Goal: Task Accomplishment & Management: Manage account settings

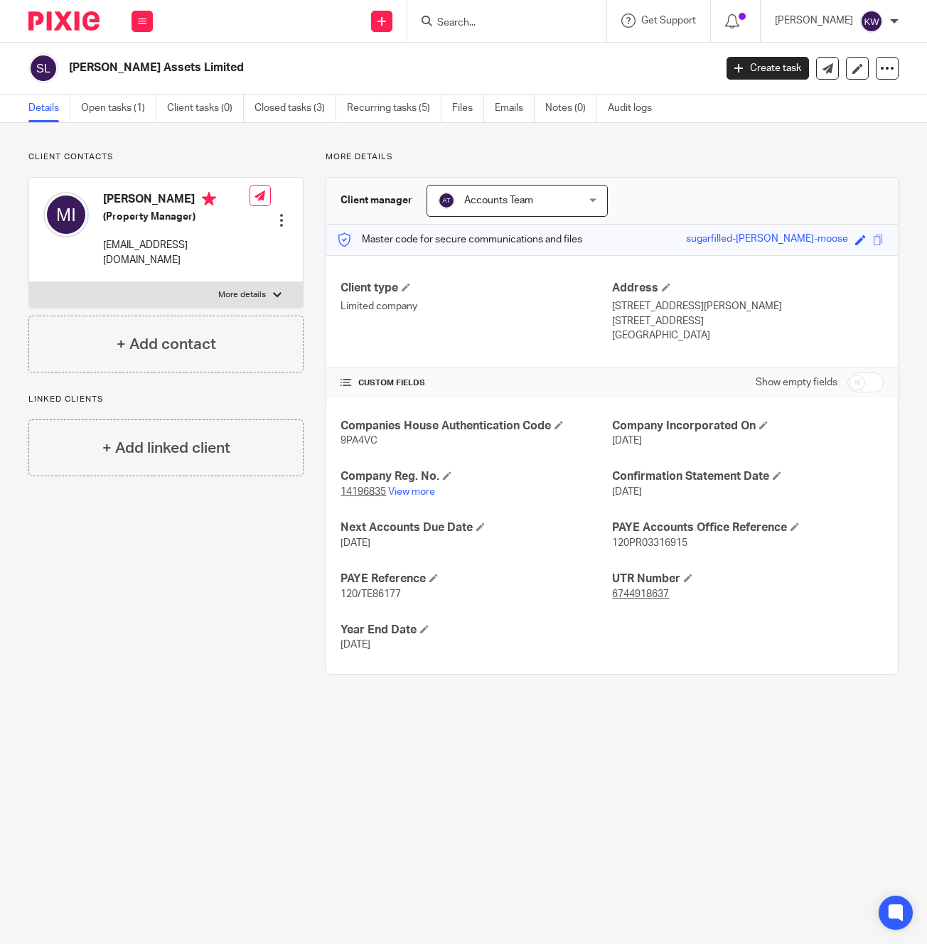
drag, startPoint x: 536, startPoint y: 32, endPoint x: 522, endPoint y: 26, distance: 15.6
click at [534, 31] on div at bounding box center [506, 21] width 199 height 42
click at [522, 26] on input "Search" at bounding box center [500, 23] width 128 height 13
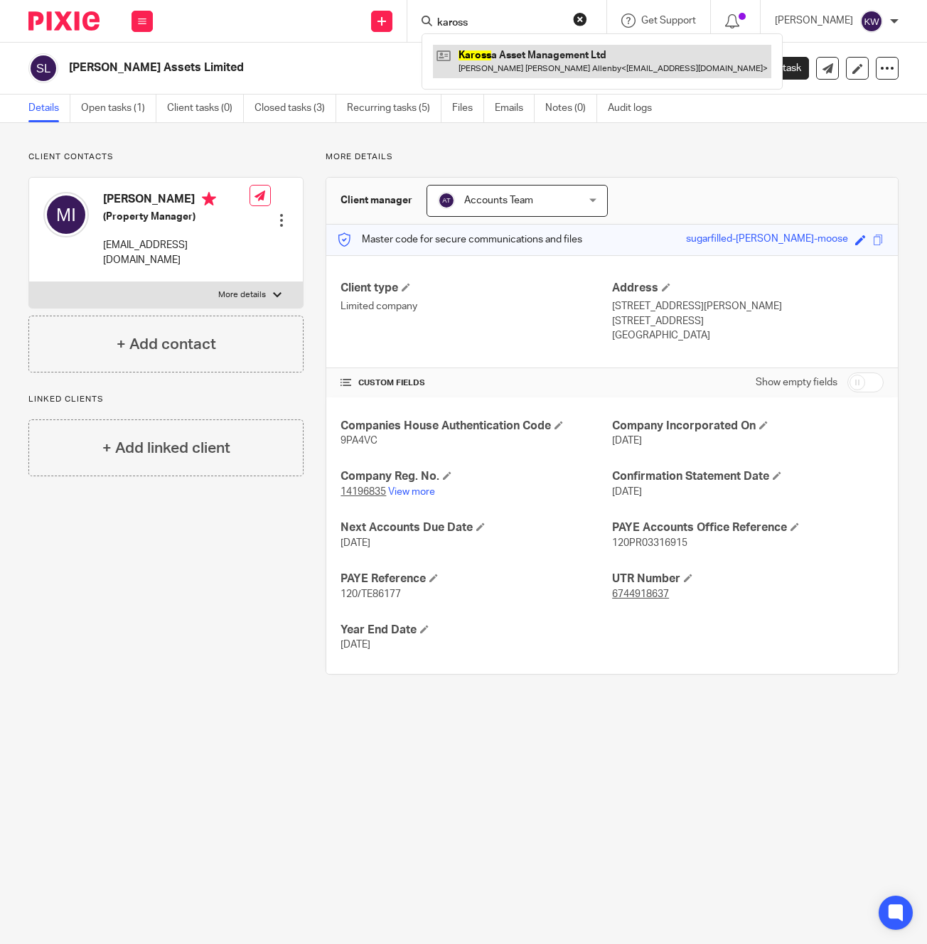
type input "kaross"
click at [521, 63] on link at bounding box center [602, 61] width 338 height 33
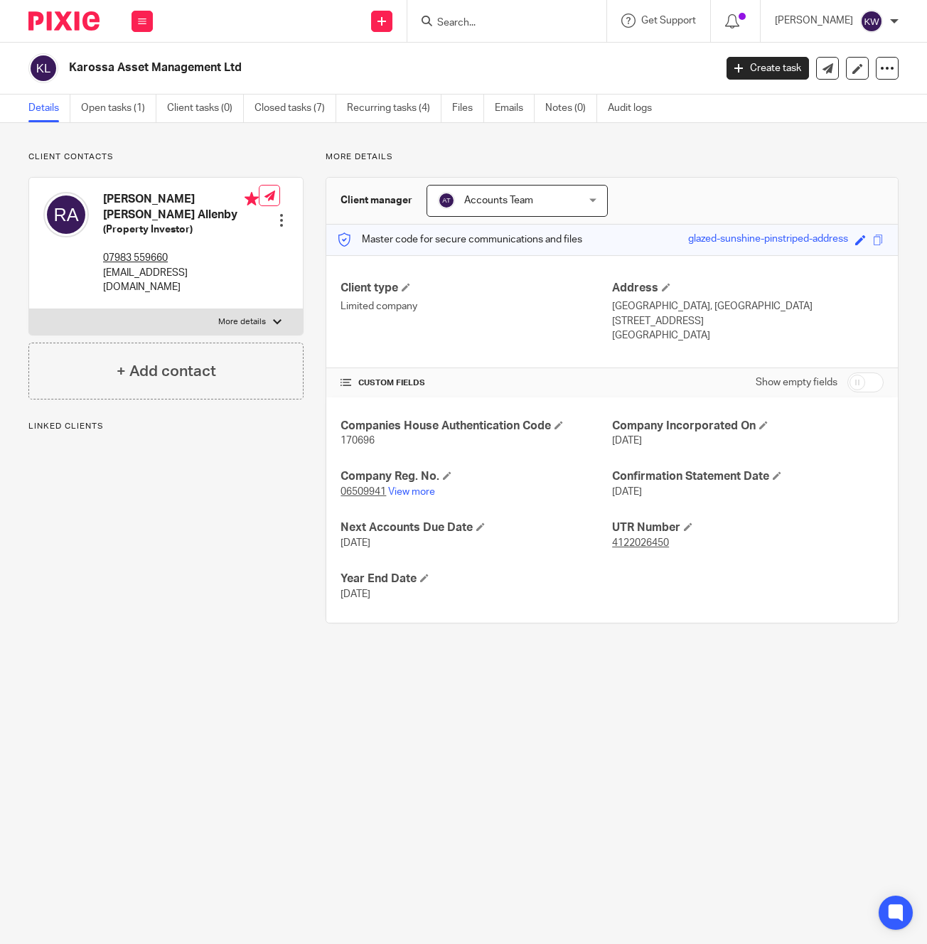
click at [158, 270] on p "rossalchemist@gmail.com" at bounding box center [181, 280] width 156 height 29
copy div "rossalchemist@gmail.com"
click at [469, 21] on input "Search" at bounding box center [500, 23] width 128 height 13
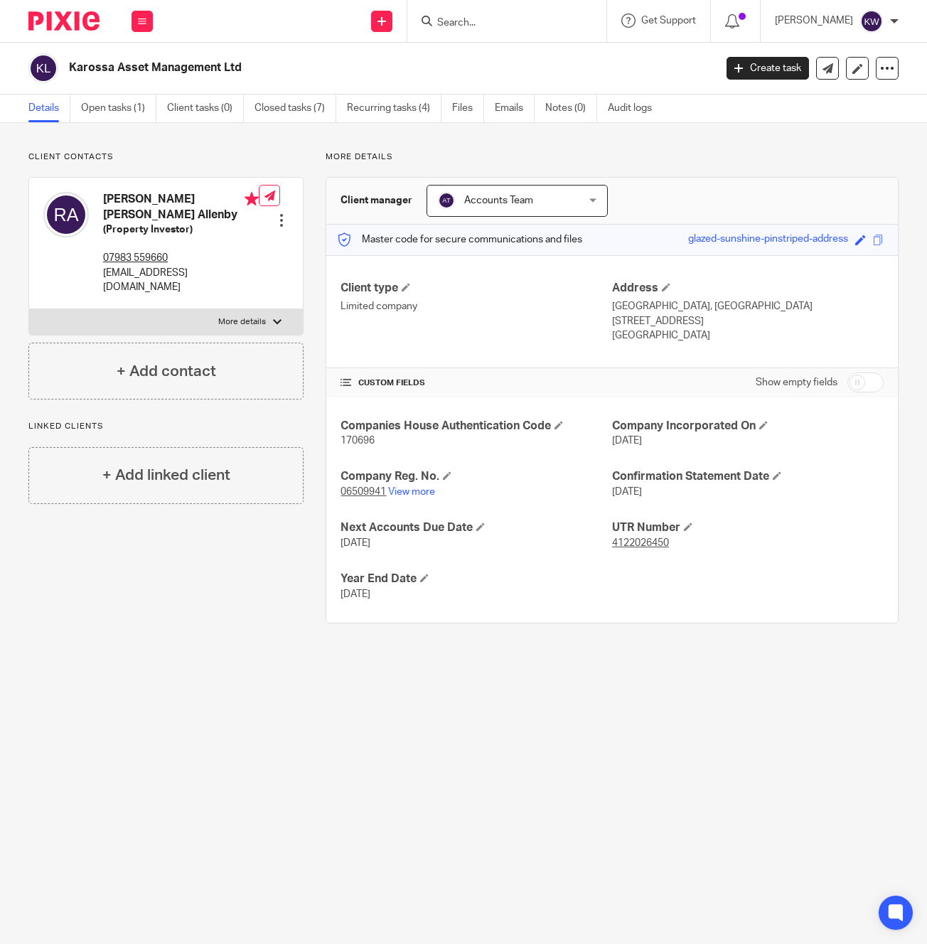
click at [493, 17] on input "Search" at bounding box center [500, 23] width 128 height 13
type input "key"
click at [500, 53] on link at bounding box center [573, 61] width 280 height 33
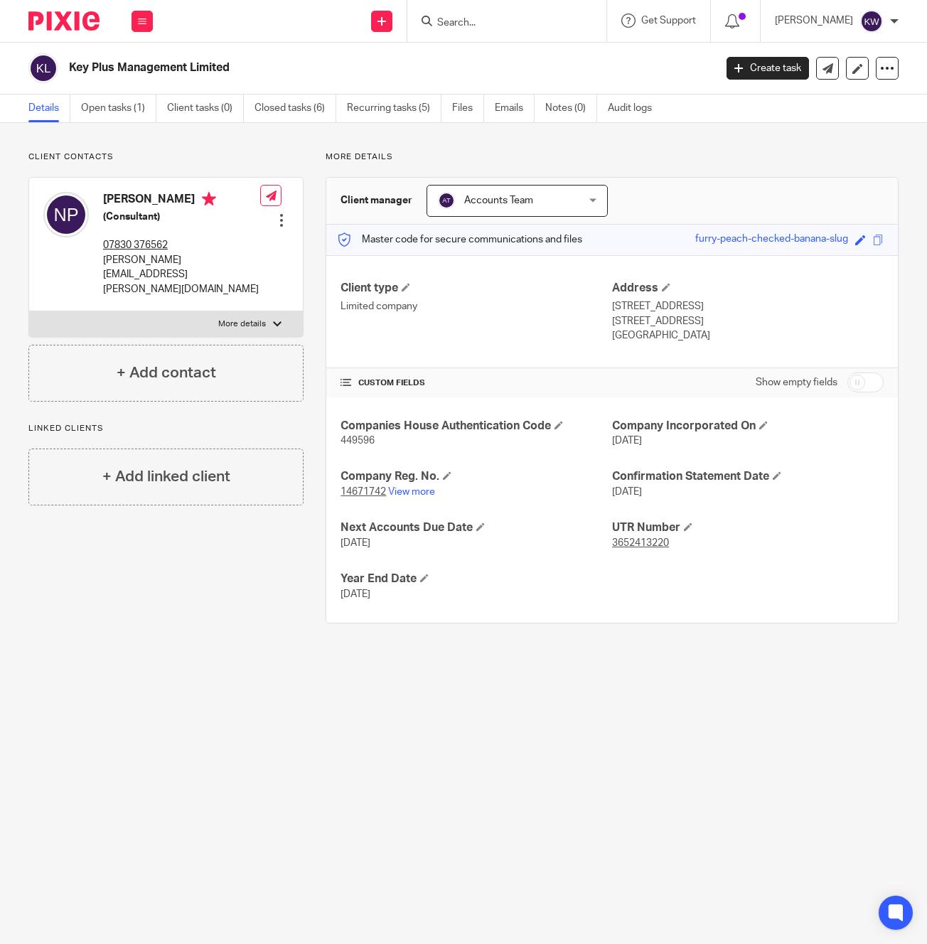
click at [124, 258] on p "[PERSON_NAME][EMAIL_ADDRESS][PERSON_NAME][DOMAIN_NAME]" at bounding box center [181, 274] width 157 height 43
click at [136, 261] on p "[PERSON_NAME][EMAIL_ADDRESS][PERSON_NAME][DOMAIN_NAME]" at bounding box center [181, 274] width 157 height 43
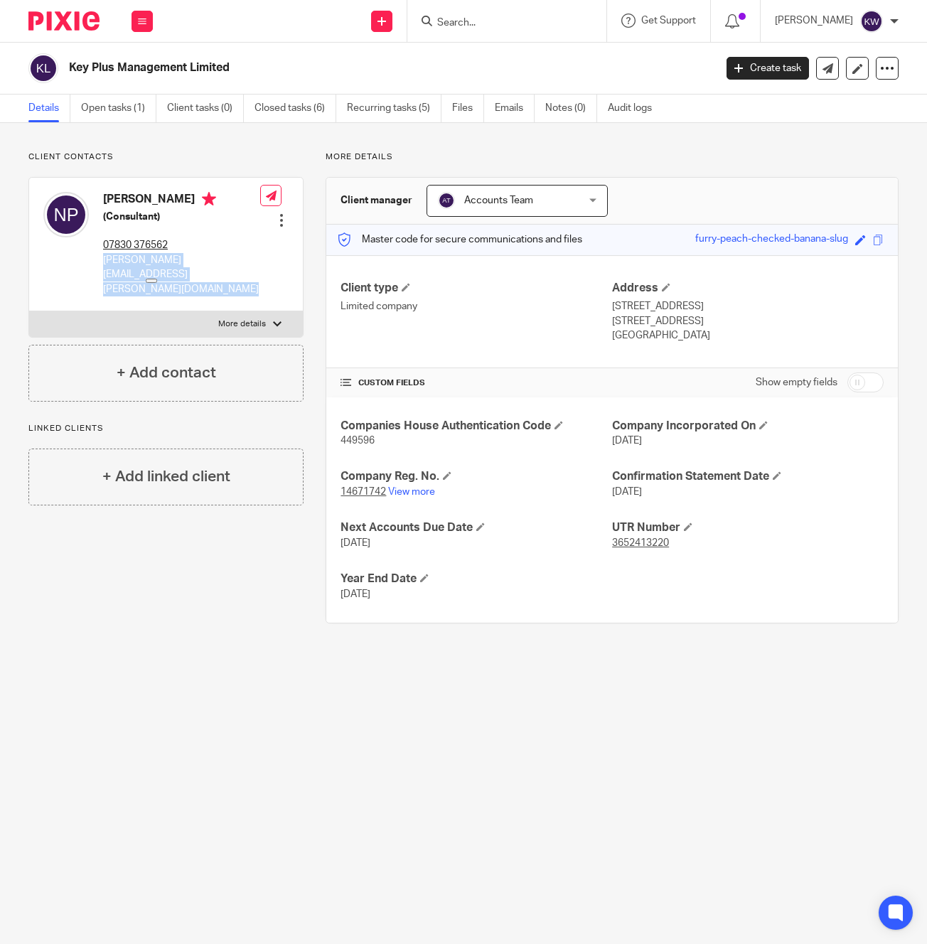
copy div "nilesh.patel@keyplusmanagement.com"
click at [512, 11] on div at bounding box center [506, 21] width 199 height 42
click at [500, 23] on input "Search" at bounding box center [500, 23] width 128 height 13
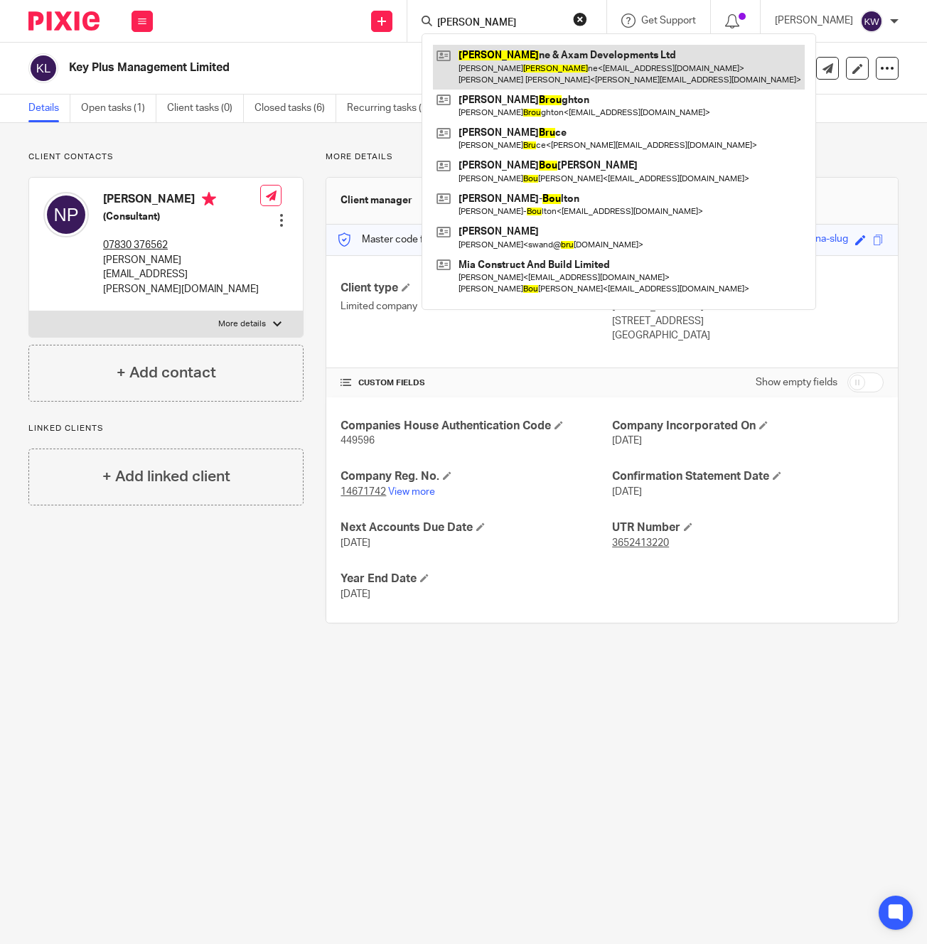
type input "boru"
click at [523, 61] on link at bounding box center [619, 67] width 372 height 44
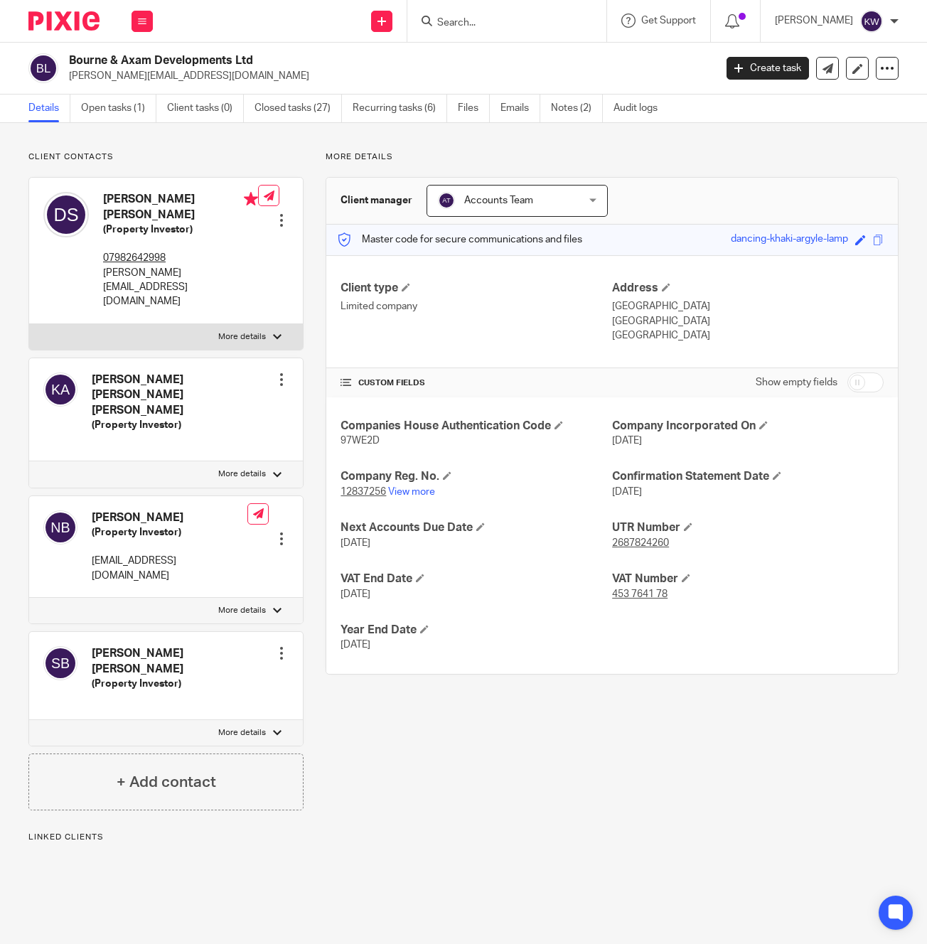
click at [146, 266] on p "dave@saaxproperty.com" at bounding box center [180, 287] width 155 height 43
copy div "dave@saaxproperty.com"
click at [146, 554] on p "nlbconstruction@yahoo.com" at bounding box center [170, 568] width 156 height 29
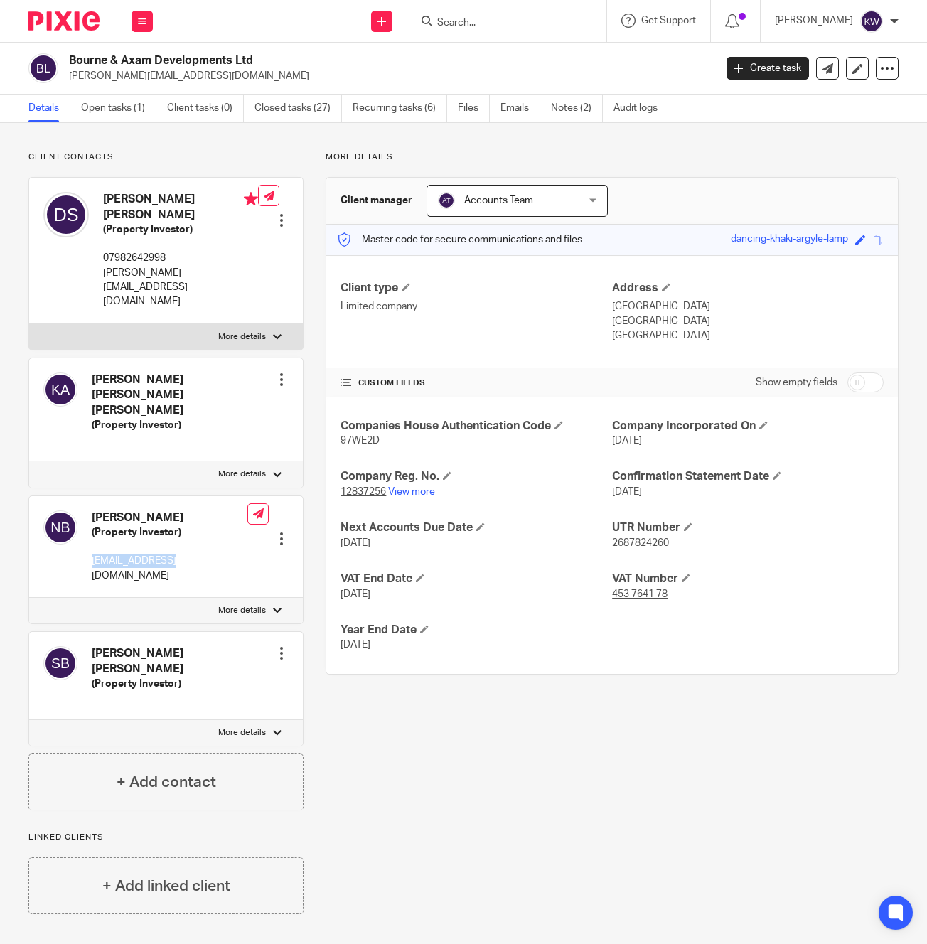
click at [146, 554] on p "nlbconstruction@yahoo.com" at bounding box center [170, 568] width 156 height 29
copy div "nlbconstruction@yahoo.com"
click at [142, 266] on p "dave@saaxproperty.com" at bounding box center [180, 287] width 155 height 43
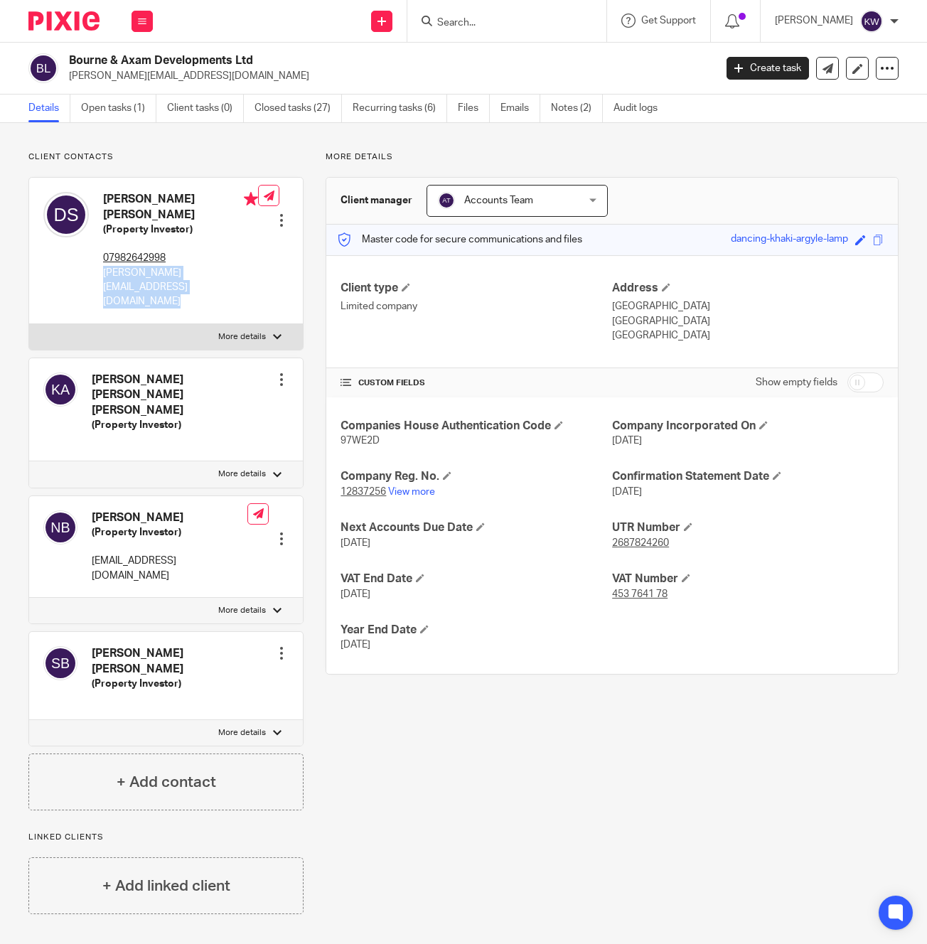
click at [142, 266] on p "dave@saaxproperty.com" at bounding box center [180, 287] width 155 height 43
copy div "dave@saaxproperty.com"
click at [166, 554] on p "nlbconstruction@yahoo.com" at bounding box center [170, 568] width 156 height 29
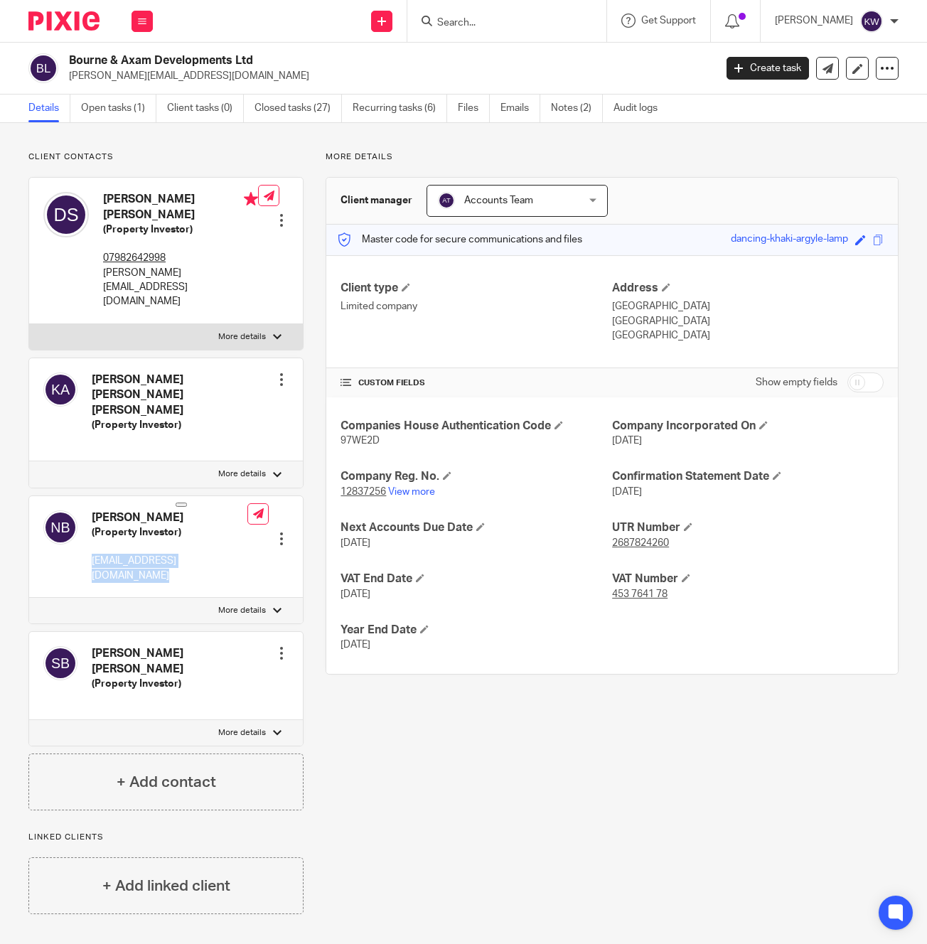
copy div "nlbconstruction@yahoo.com"
click at [497, 21] on input "Search" at bounding box center [500, 23] width 128 height 13
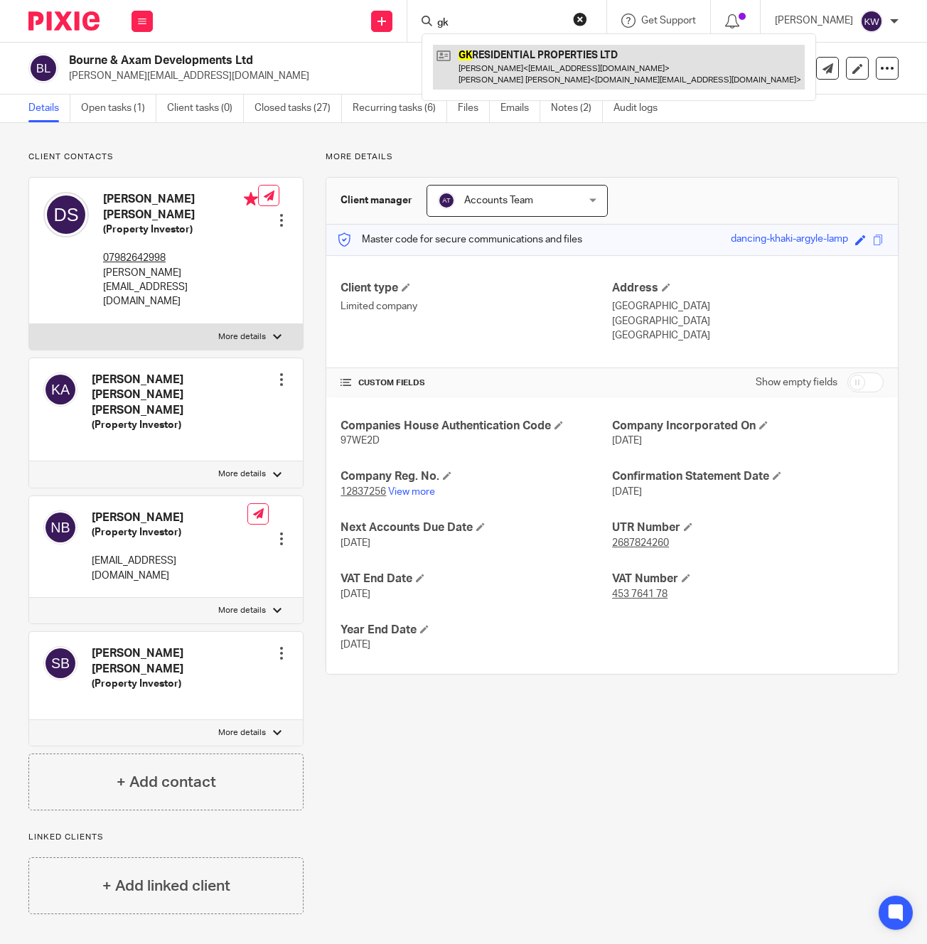
type input "gk"
click at [489, 75] on link at bounding box center [619, 67] width 372 height 44
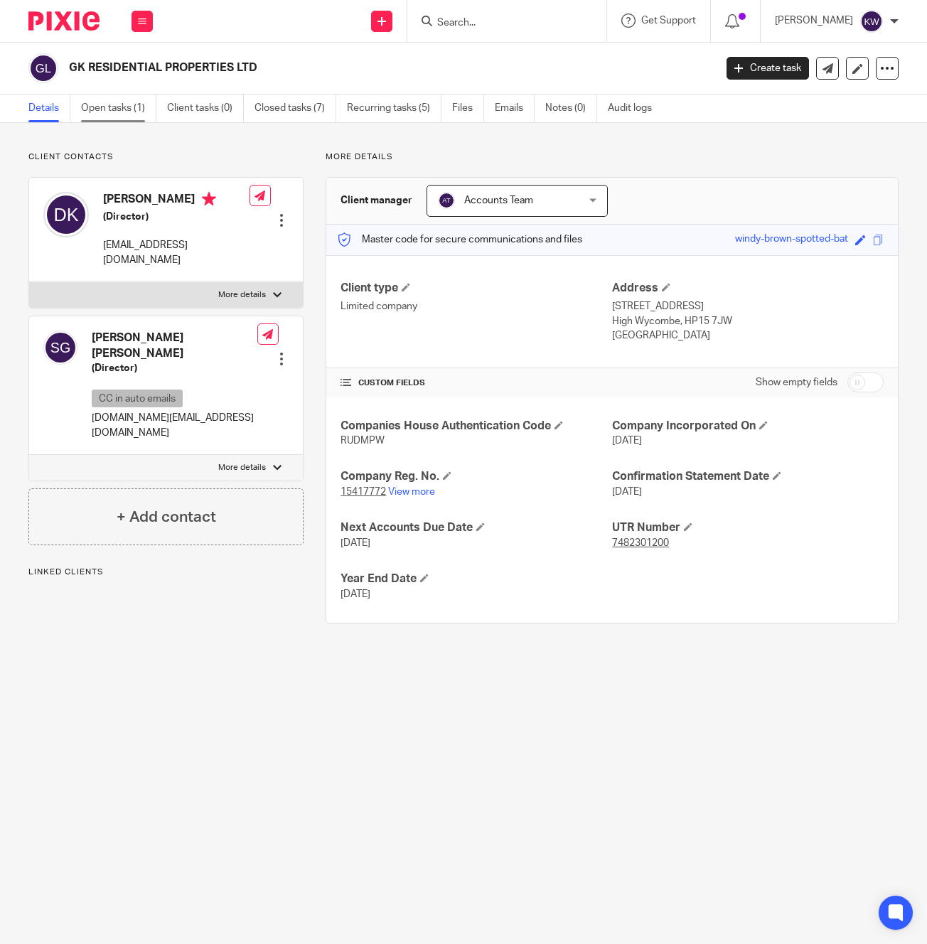
click at [129, 110] on link "Open tasks (1)" at bounding box center [118, 109] width 75 height 28
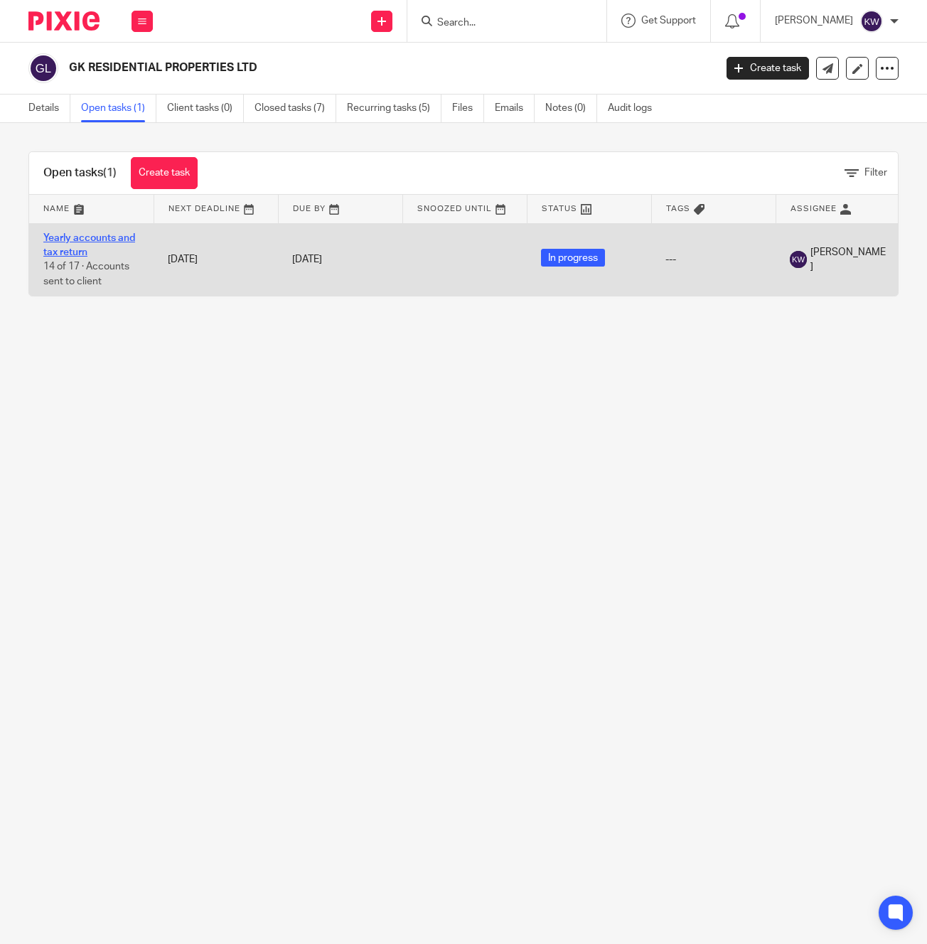
click at [119, 240] on link "Yearly accounts and tax return" at bounding box center [89, 245] width 92 height 24
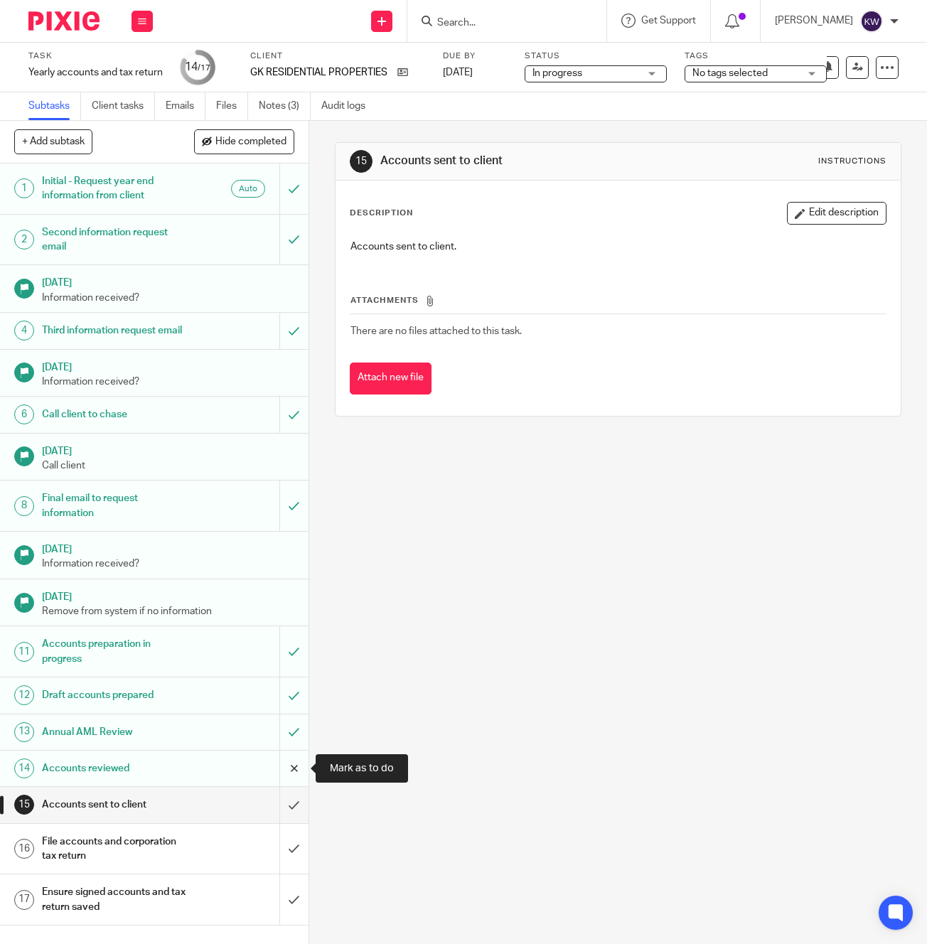
click at [298, 770] on input "submit" at bounding box center [154, 768] width 308 height 36
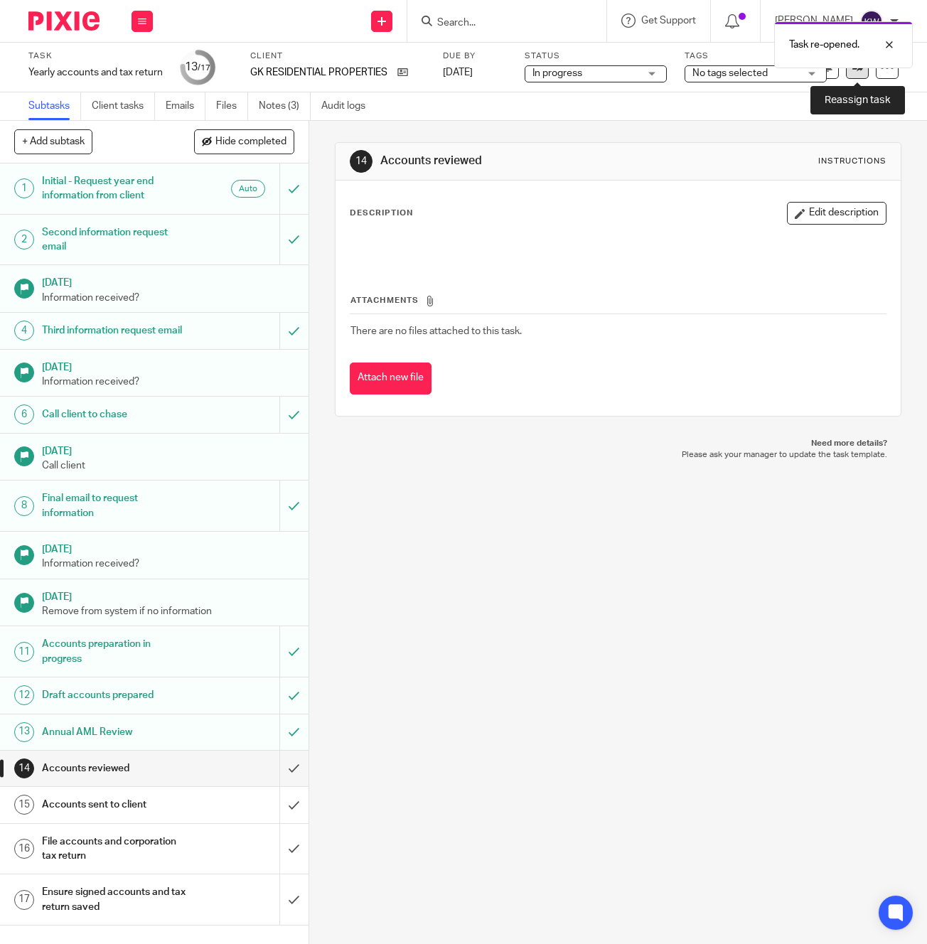
click at [858, 72] on link at bounding box center [857, 67] width 23 height 23
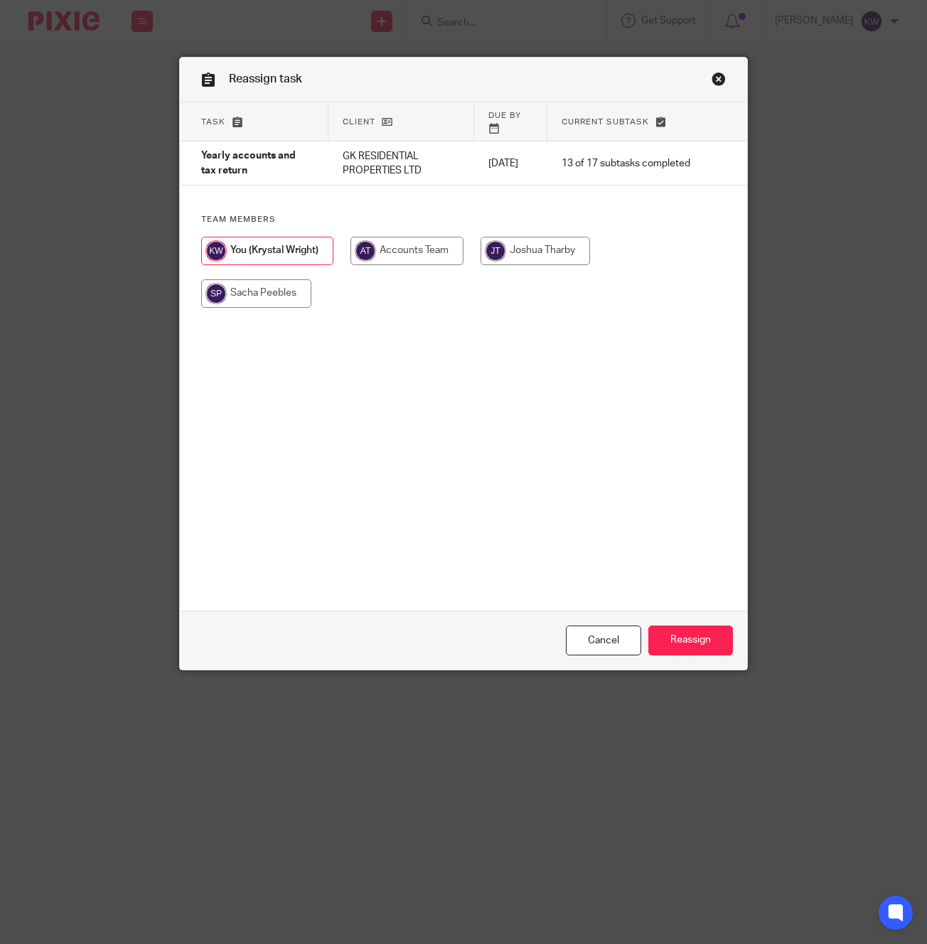
click at [499, 239] on input "radio" at bounding box center [534, 251] width 109 height 28
radio input "true"
click at [680, 632] on input "Reassign" at bounding box center [690, 640] width 85 height 31
